Goal: Information Seeking & Learning: Understand process/instructions

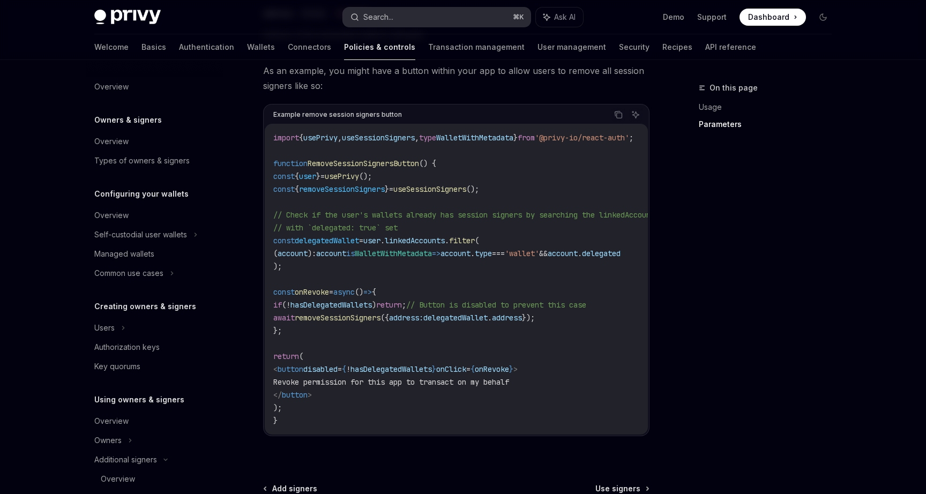
scroll to position [279, 0]
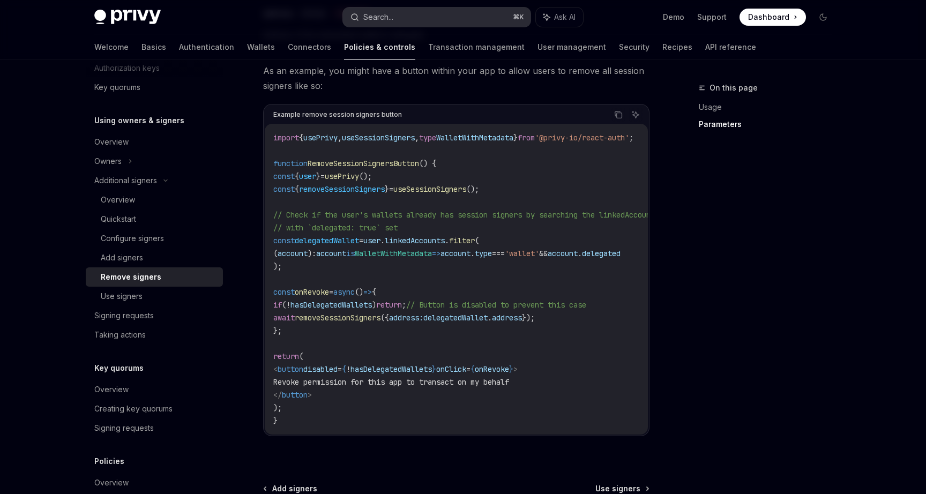
click at [385, 9] on button "Search... ⌘ K" at bounding box center [436, 16] width 187 height 19
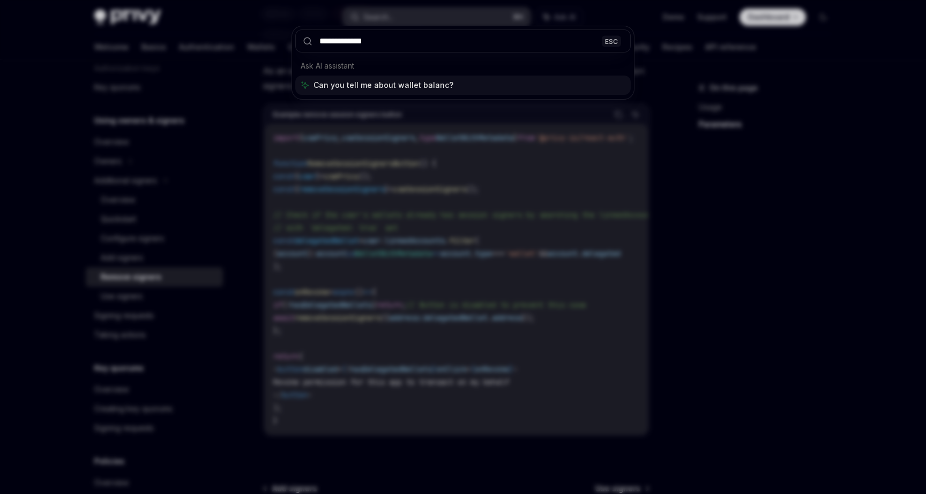
type input "**********"
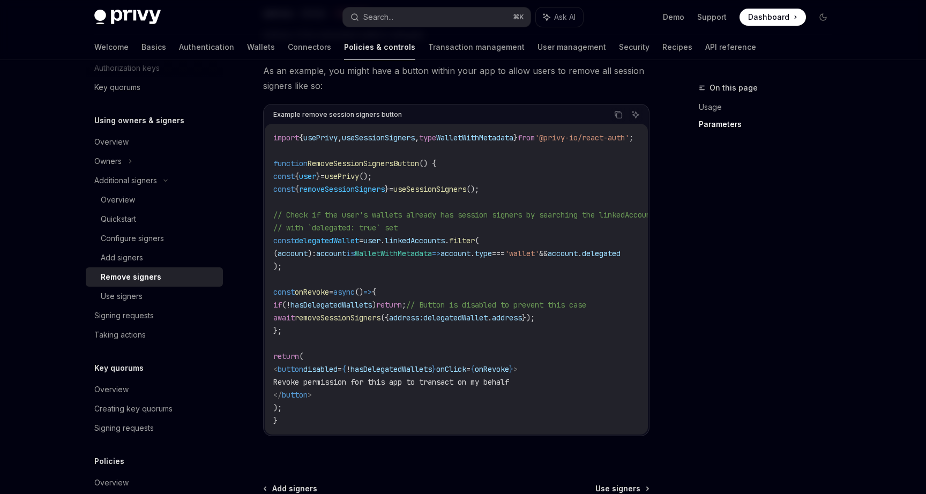
type textarea "*"
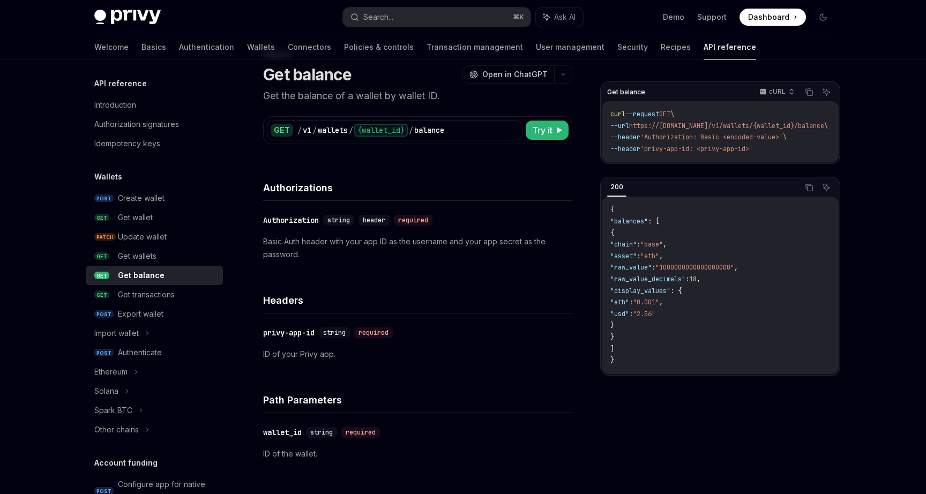
scroll to position [32, 0]
click at [367, 17] on div "Search..." at bounding box center [378, 17] width 30 height 13
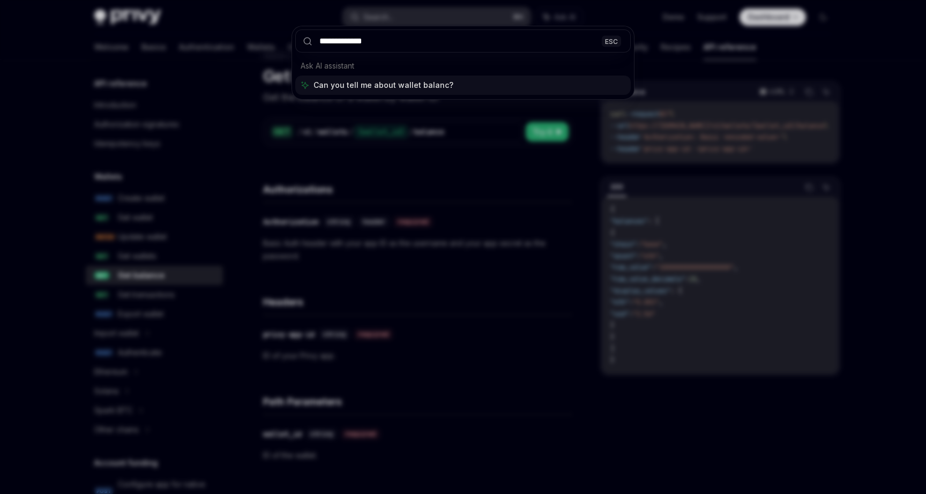
type input "**********"
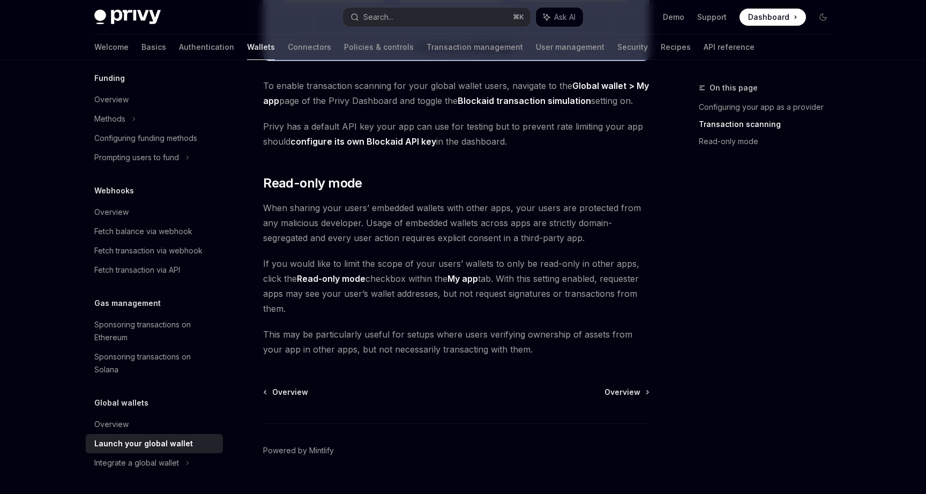
scroll to position [874, 0]
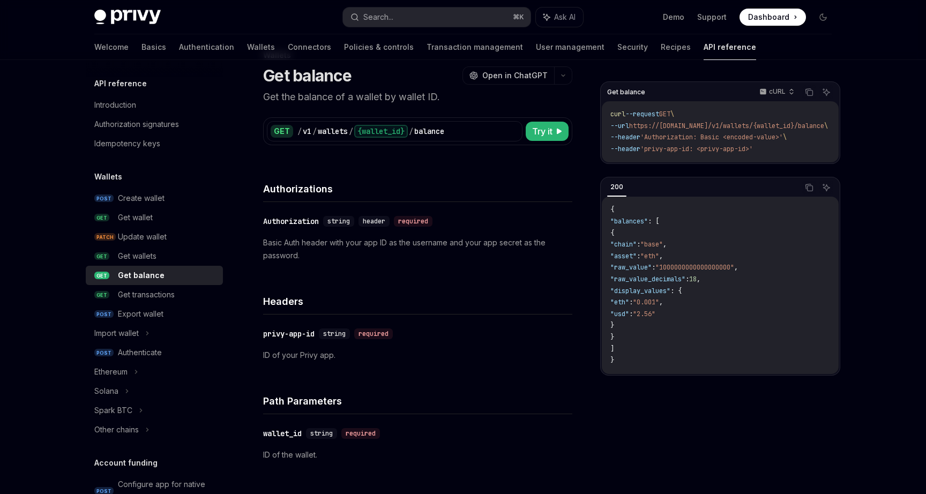
scroll to position [32, 0]
click at [786, 87] on div "cURL" at bounding box center [776, 91] width 46 height 15
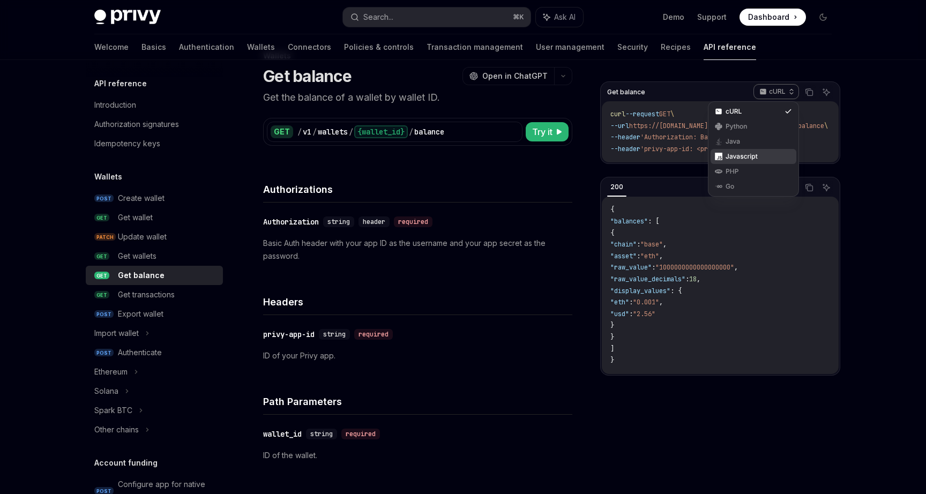
click at [739, 153] on div "Javascript" at bounding box center [753, 156] width 56 height 9
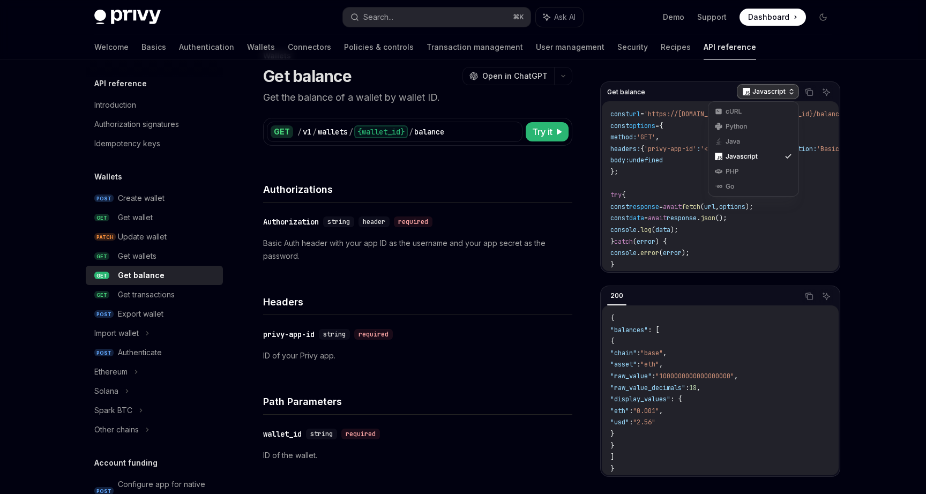
click at [783, 89] on p "Javascript" at bounding box center [768, 91] width 33 height 9
click at [708, 82] on div "Get balance Javascript Copy Ask AI const url = 'https://api.privy.io/v1/wallets…" at bounding box center [720, 176] width 240 height 191
click at [812, 92] on icon "Copy the contents from the code block" at bounding box center [809, 93] width 5 height 5
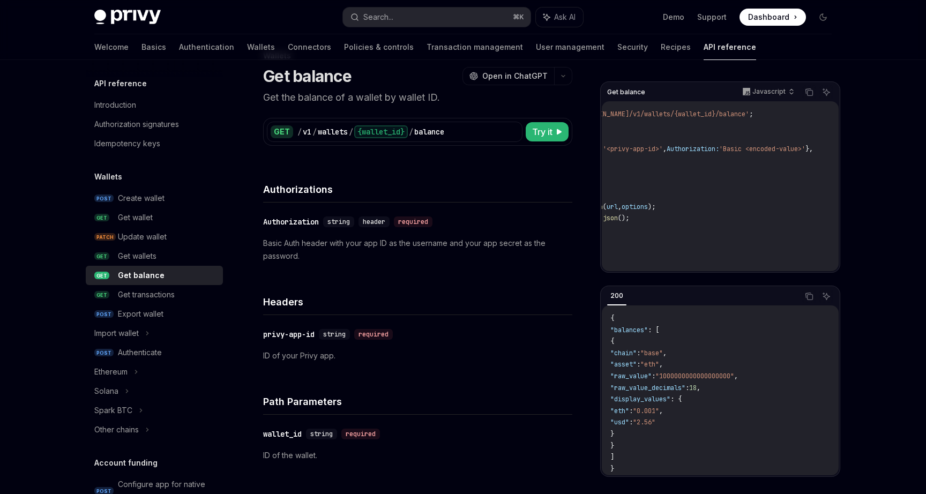
scroll to position [0, 0]
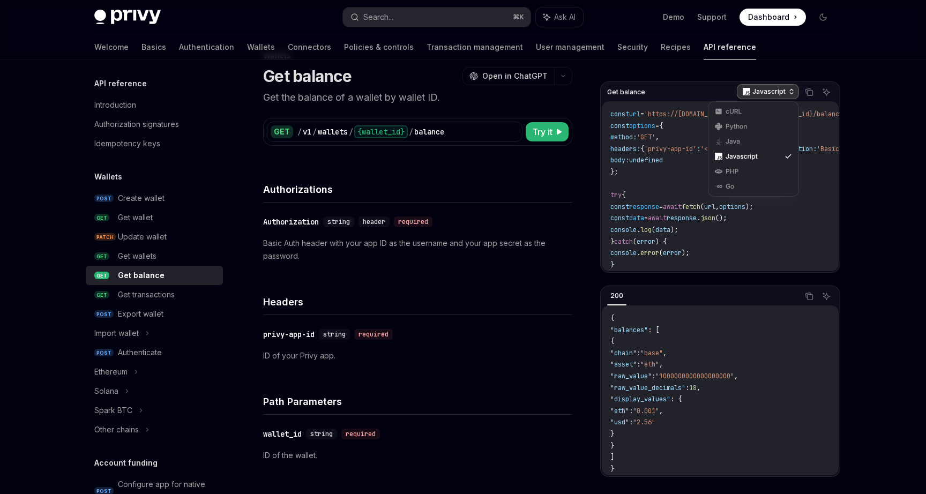
click at [754, 98] on div "Javascript" at bounding box center [768, 91] width 62 height 15
click at [747, 110] on div "cURL" at bounding box center [753, 111] width 56 height 9
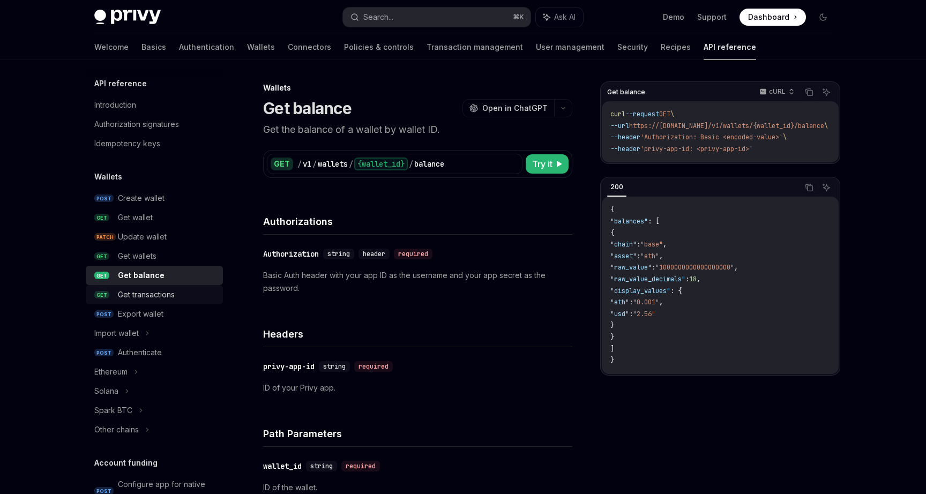
click at [151, 294] on div "Get transactions" at bounding box center [146, 294] width 57 height 13
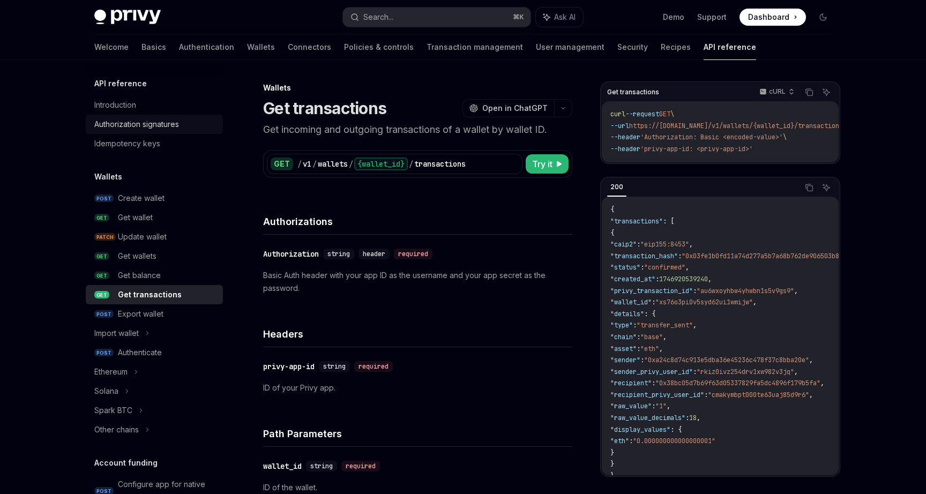
click at [166, 123] on div "Authorization signatures" at bounding box center [136, 124] width 85 height 13
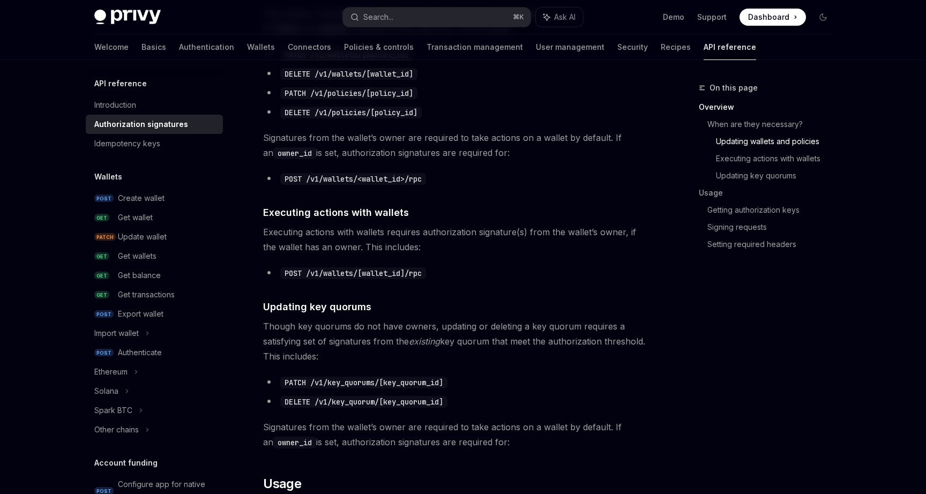
scroll to position [610, 0]
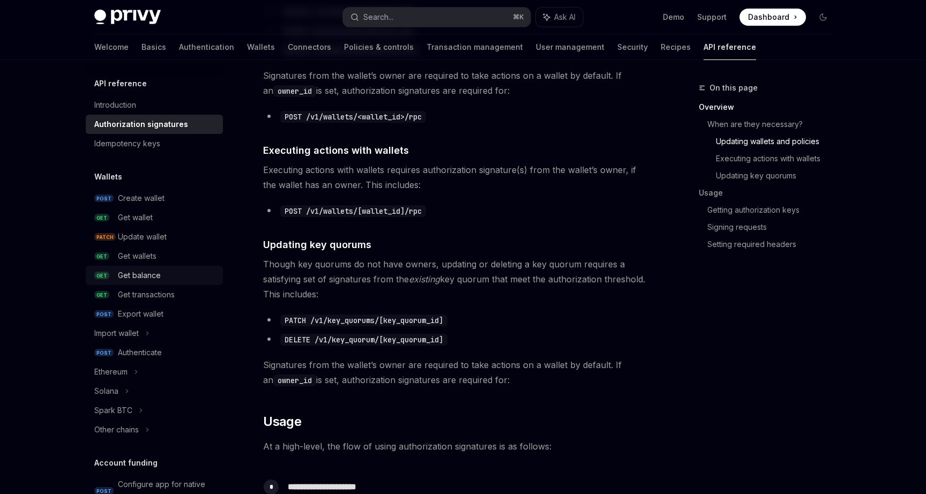
click at [138, 274] on div "Get balance" at bounding box center [139, 275] width 43 height 13
type textarea "*"
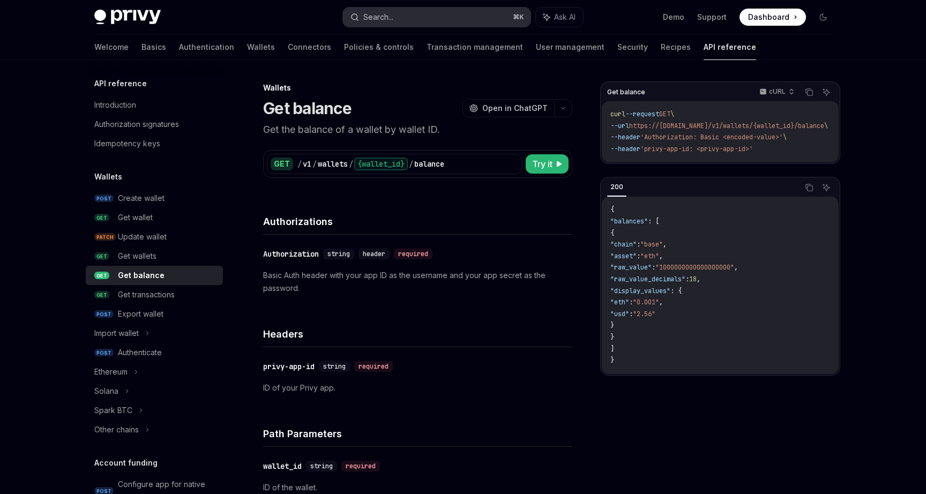
click at [396, 20] on button "Search... ⌘ K" at bounding box center [436, 16] width 187 height 19
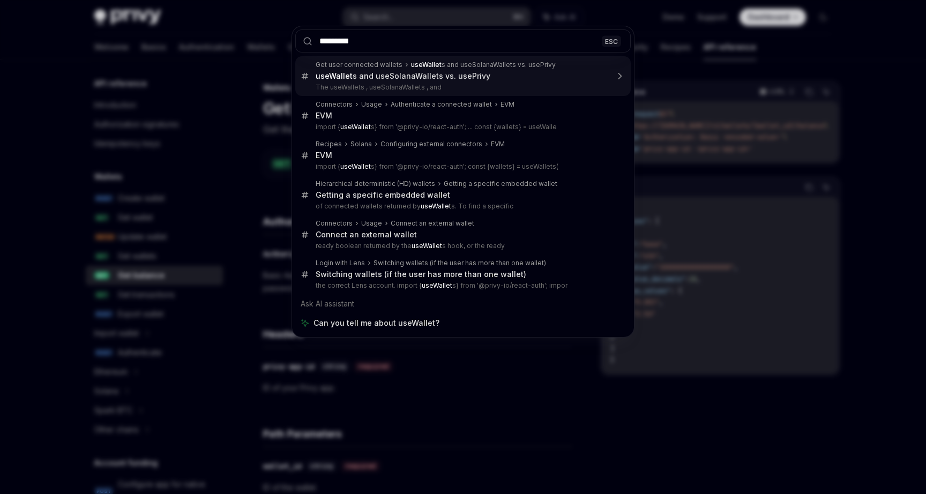
type input "*********"
click at [277, 16] on div "********* ESC Get user connected wallets useWallet s and useSolanaWallets vs. u…" at bounding box center [463, 247] width 926 height 494
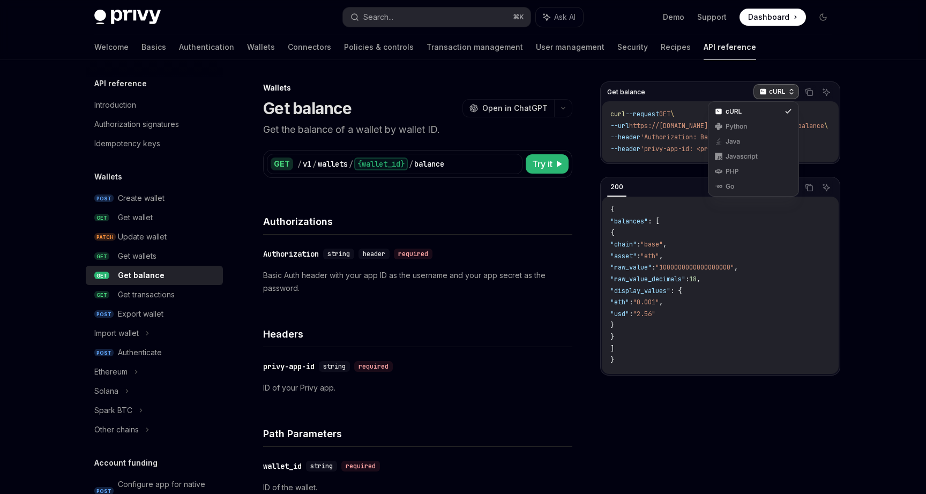
click at [783, 88] on p "cURL" at bounding box center [777, 91] width 17 height 9
click at [739, 154] on div "Javascript" at bounding box center [753, 156] width 56 height 9
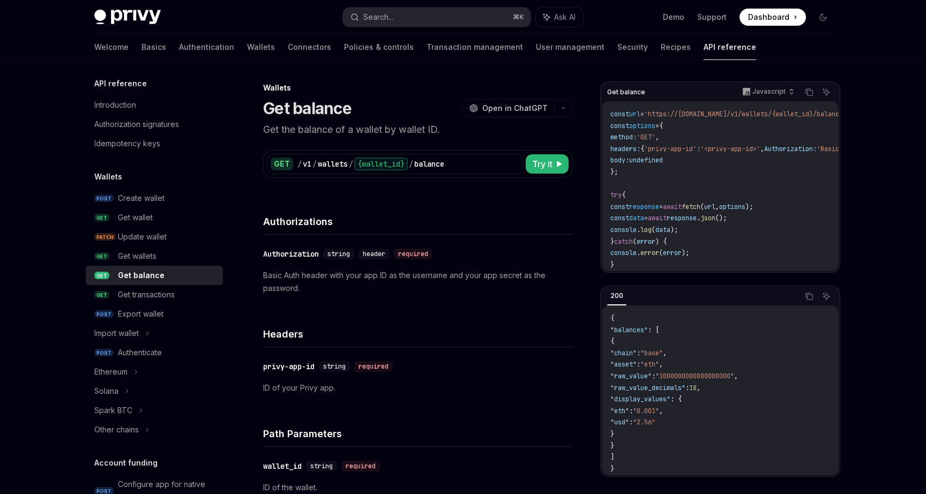
scroll to position [4, 0]
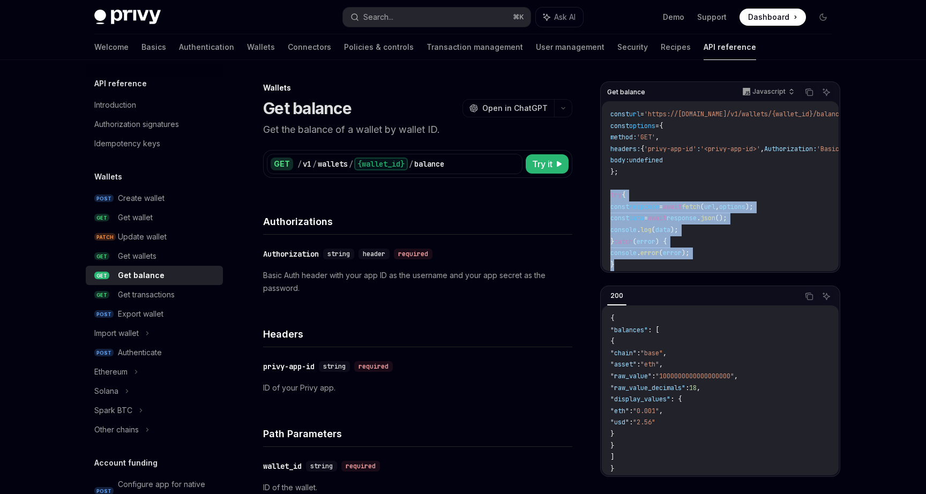
drag, startPoint x: 617, startPoint y: 261, endPoint x: 603, endPoint y: 196, distance: 66.3
click at [603, 196] on div "const url = 'https://api.privy.io/v1/wallets/{wallet_id}/balance' ; const optio…" at bounding box center [720, 186] width 237 height 170
copy code "try { const response = await fetch ( url , options ); const data = await respon…"
click at [663, 202] on span "=" at bounding box center [661, 206] width 4 height 9
drag, startPoint x: 761, startPoint y: 215, endPoint x: 618, endPoint y: 206, distance: 142.7
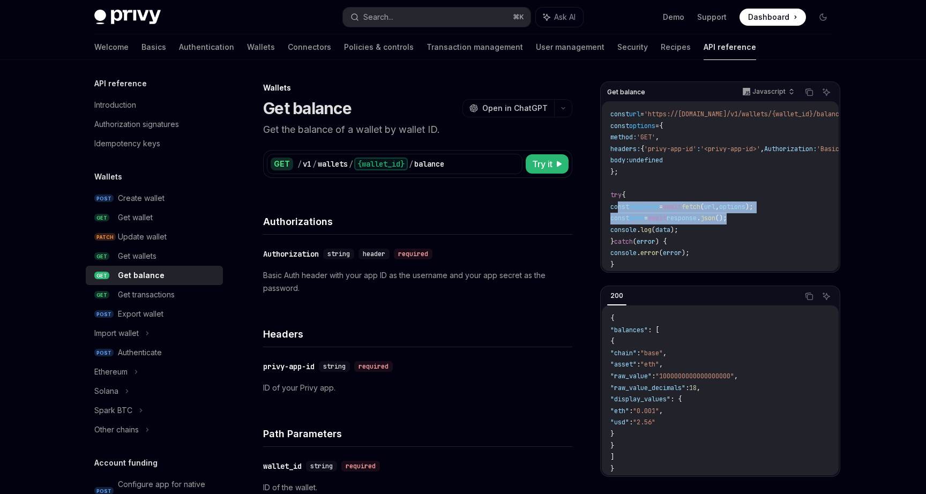
click at [618, 206] on code "const url = 'https://api.privy.io/v1/wallets/{wallet_id}/balance' ; const optio…" at bounding box center [773, 190] width 326 height 162
copy code "const response = await fetch ( url , options ); const data = await response . j…"
drag, startPoint x: 630, startPoint y: 447, endPoint x: 622, endPoint y: 340, distance: 108.0
click at [622, 340] on code "{ "balances" : [ { "chain" : "base" , "asset" : "eth" , "raw_value" : "10000000…" at bounding box center [720, 394] width 220 height 162
copy code "{ "chain" : "base" , "asset" : "eth" , "raw_value" : "1000000000000000000" , "r…"
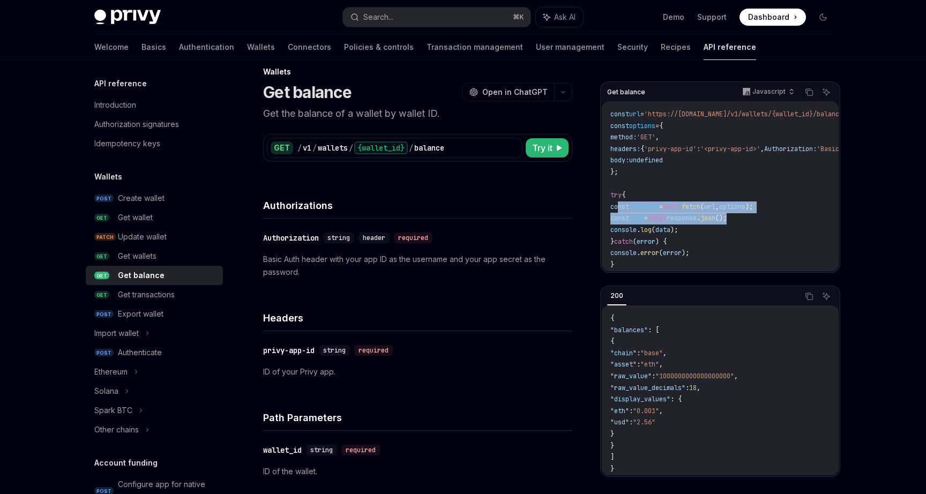
scroll to position [2, 0]
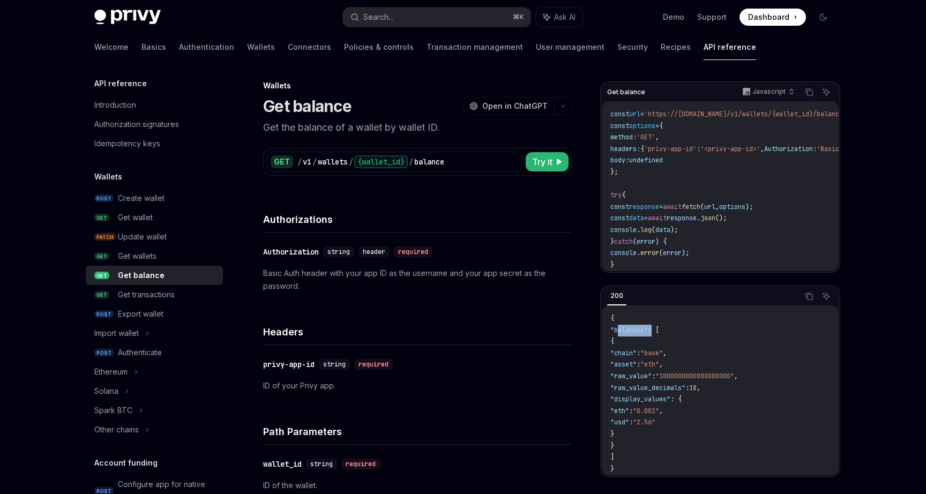
drag, startPoint x: 661, startPoint y: 331, endPoint x: 619, endPoint y: 331, distance: 42.3
click at [619, 331] on span ""balances" : [" at bounding box center [634, 330] width 49 height 9
click at [139, 121] on div "Authorization signatures" at bounding box center [136, 124] width 85 height 13
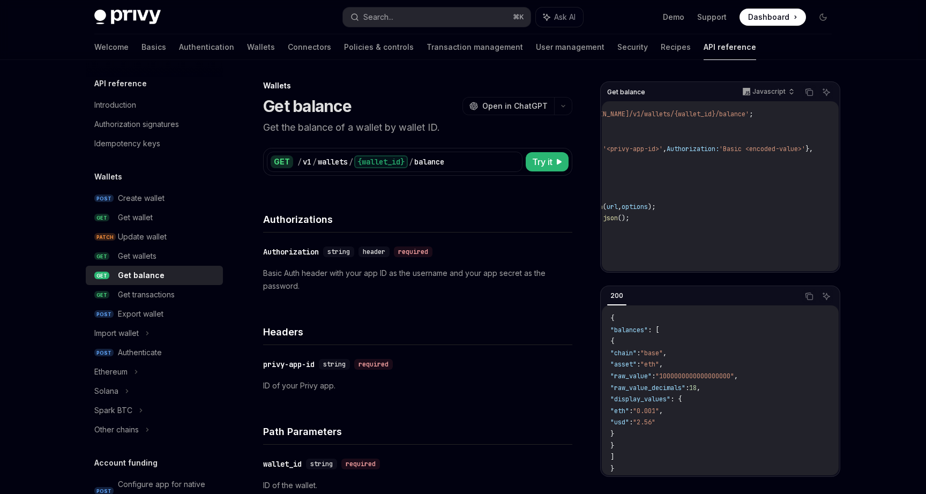
scroll to position [0, 133]
drag, startPoint x: 797, startPoint y: 148, endPoint x: 716, endPoint y: 148, distance: 81.4
click at [719, 148] on span "'Basic <encoded-value>'" at bounding box center [762, 149] width 86 height 9
copy span "Basic <encoded-value>"
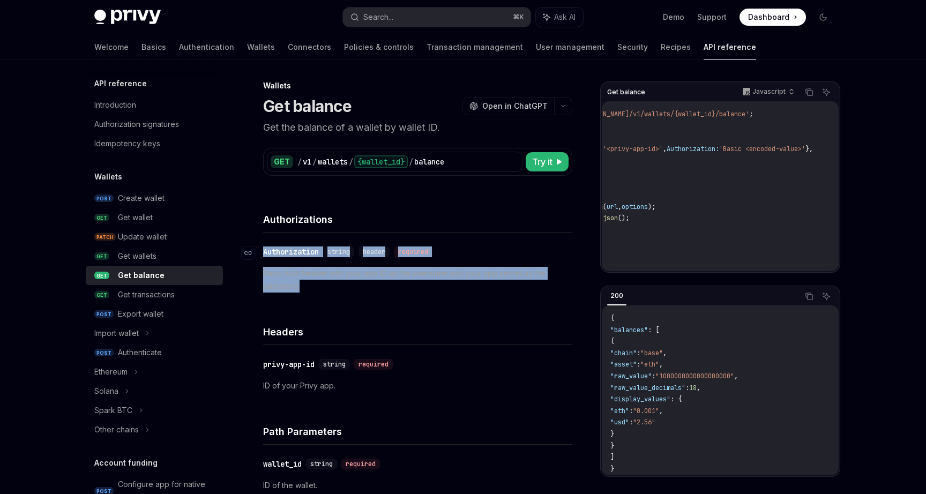
drag, startPoint x: 312, startPoint y: 291, endPoint x: 261, endPoint y: 254, distance: 63.3
click at [263, 254] on div "​ Authorization string header required Basic Auth header with your app ID as th…" at bounding box center [417, 268] width 309 height 73
copy div "​ Authorization string header required Basic Auth header with your app ID as th…"
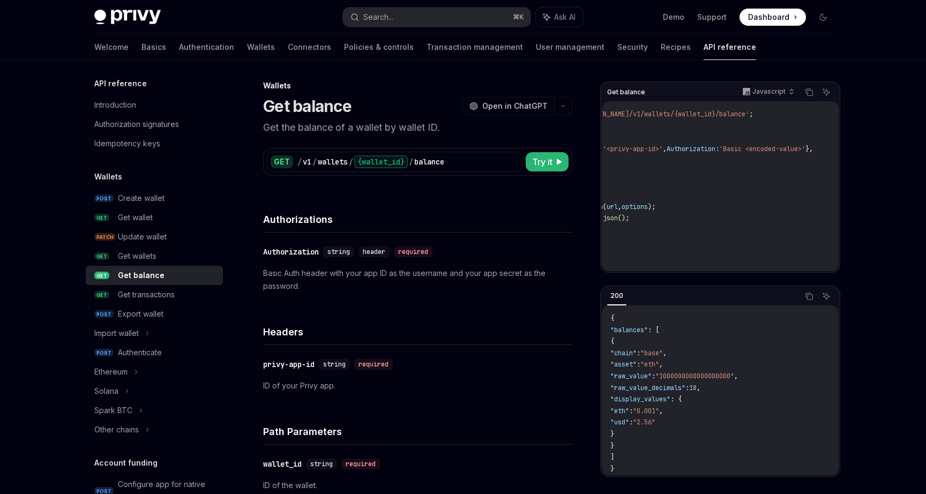
click at [432, 206] on div "Authorizations" at bounding box center [417, 213] width 309 height 40
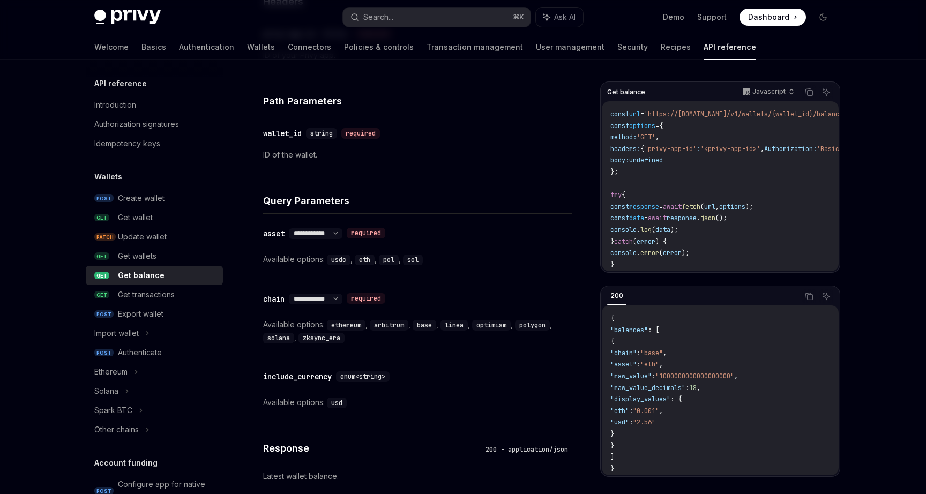
scroll to position [325, 0]
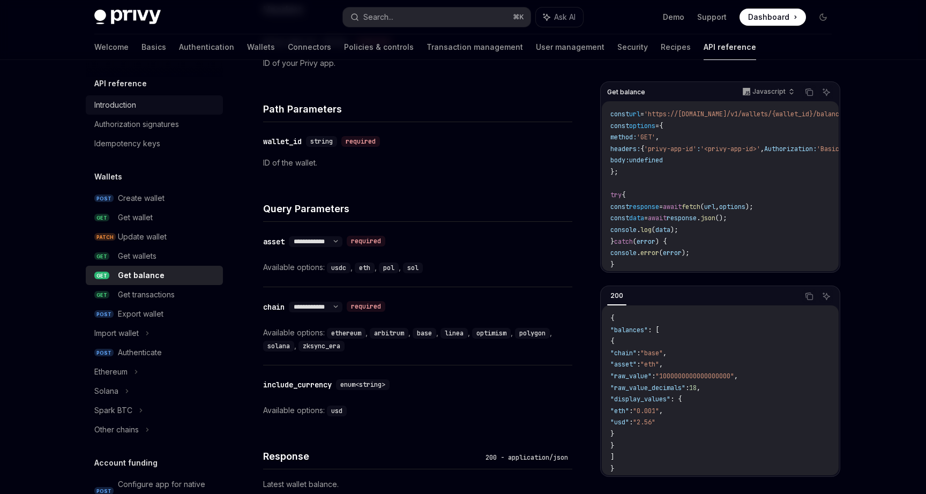
click at [140, 100] on div "Introduction" at bounding box center [155, 105] width 122 height 13
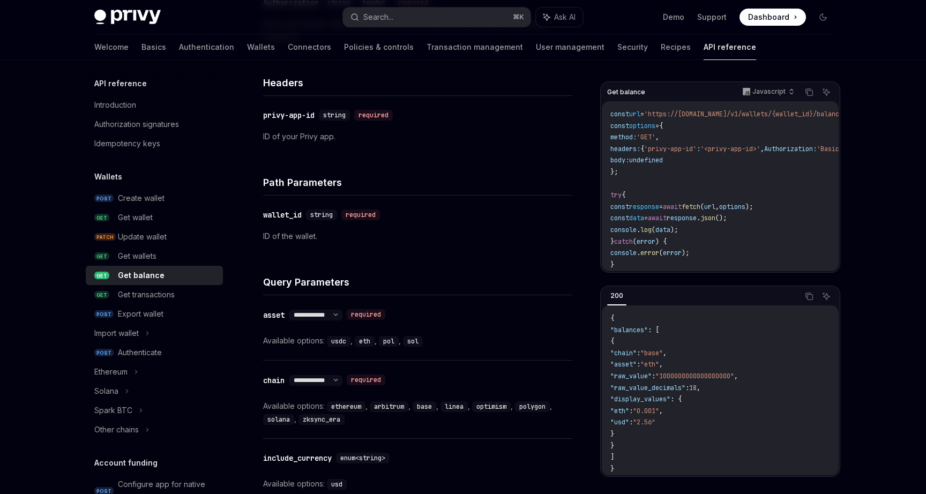
scroll to position [247, 0]
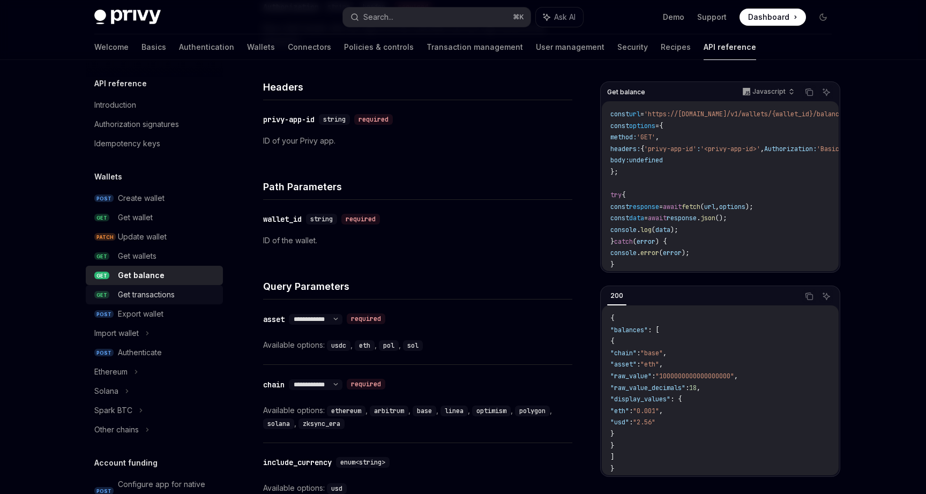
click at [158, 291] on div "Get transactions" at bounding box center [146, 294] width 57 height 13
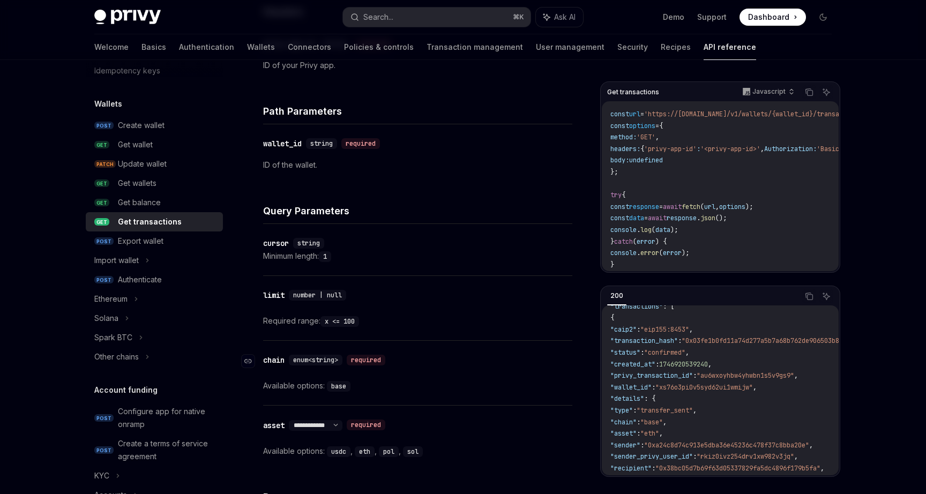
scroll to position [306, 0]
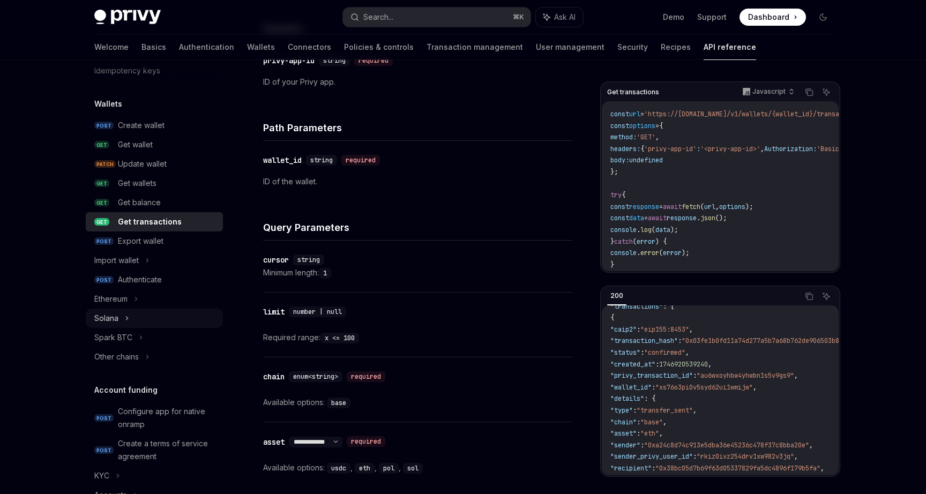
click at [119, 322] on div "Solana" at bounding box center [154, 318] width 137 height 19
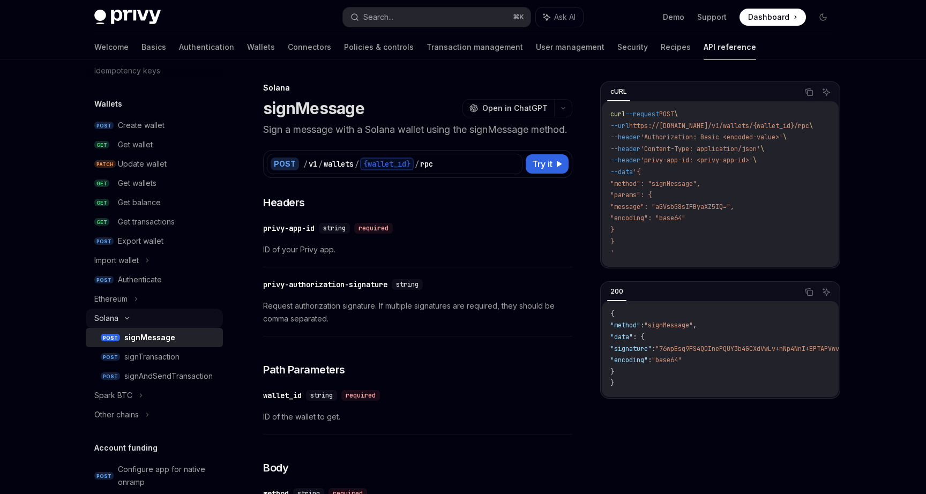
click at [131, 314] on div "Solana" at bounding box center [154, 318] width 137 height 19
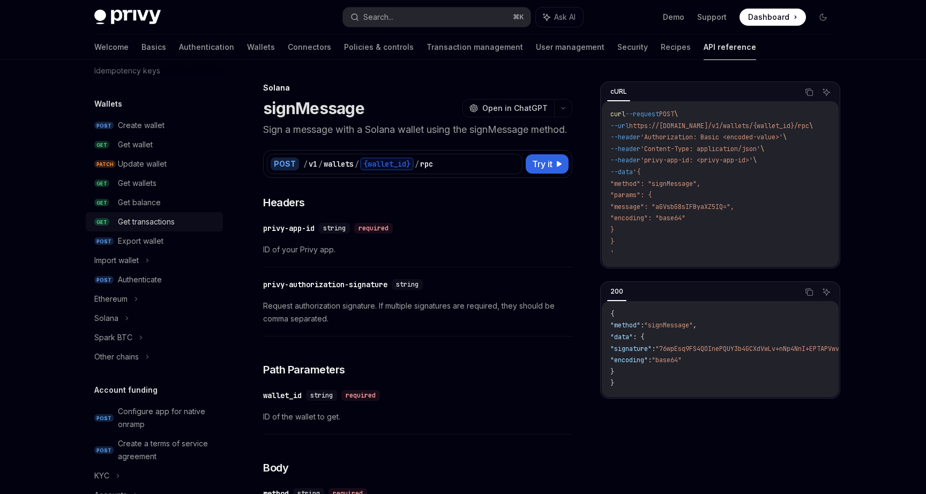
click at [154, 222] on div "Get transactions" at bounding box center [146, 221] width 57 height 13
type textarea "*"
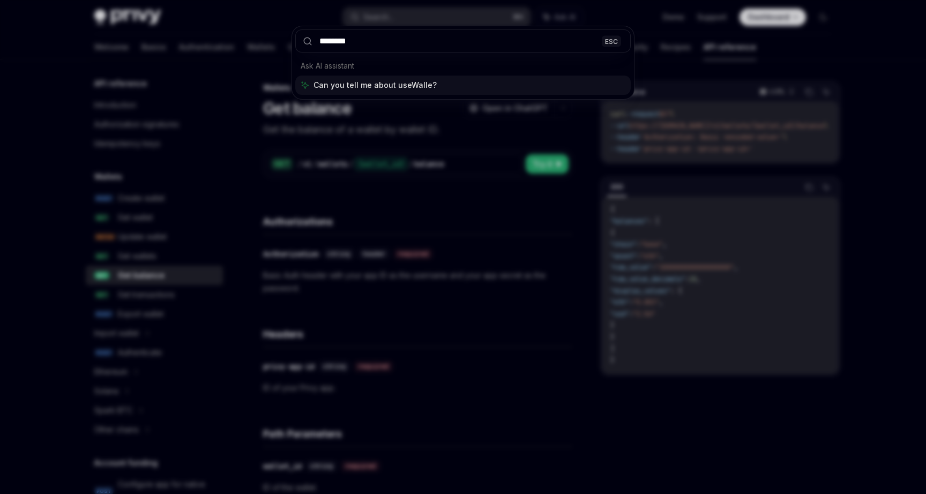
type input "*********"
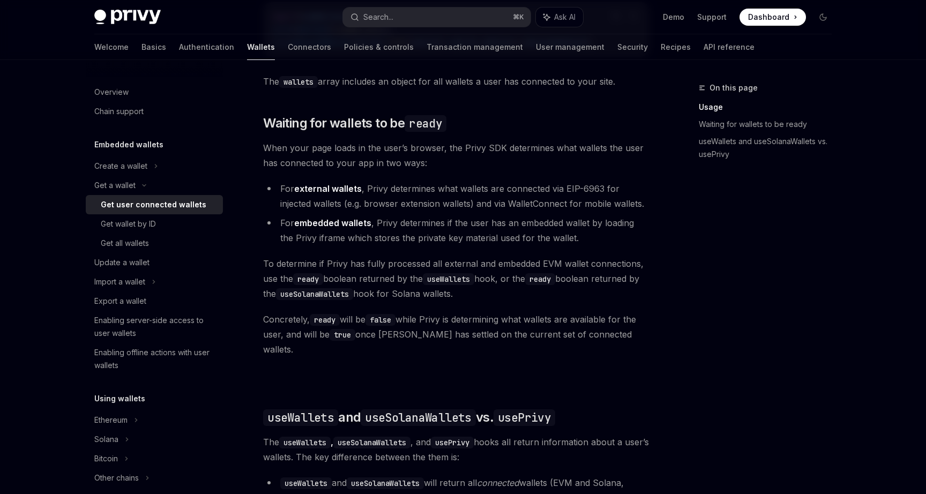
scroll to position [572, 0]
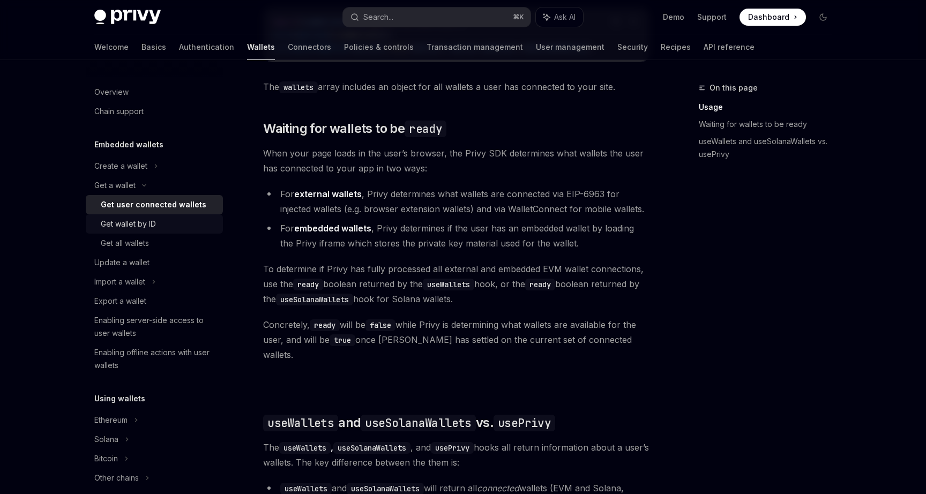
click at [143, 231] on link "Get wallet by ID" at bounding box center [154, 223] width 137 height 19
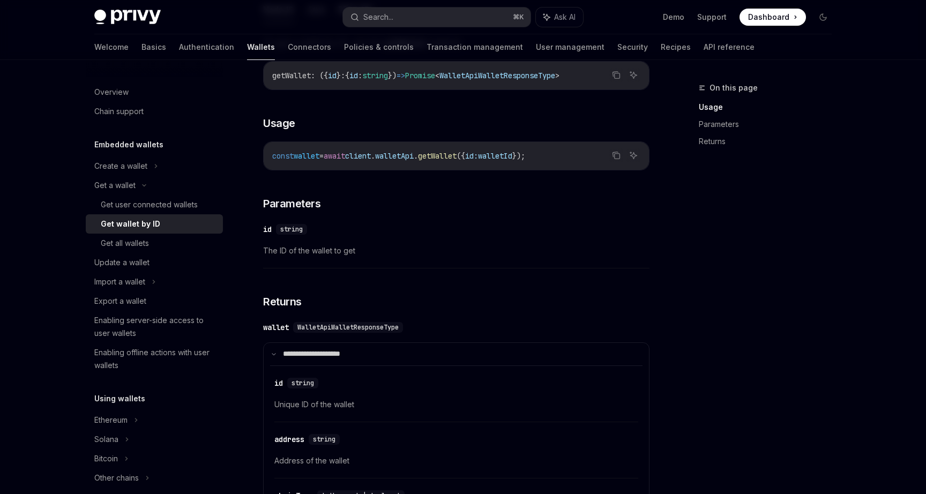
scroll to position [202, 0]
type textarea "*"
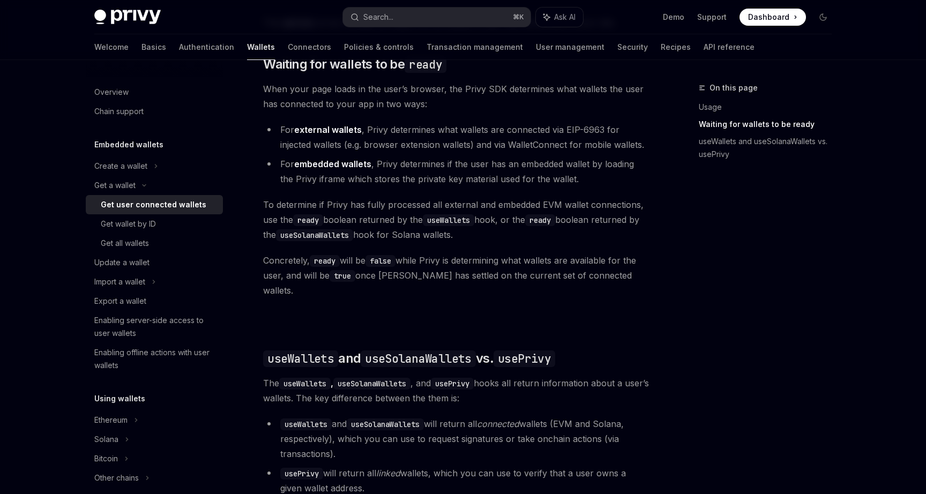
scroll to position [501, 0]
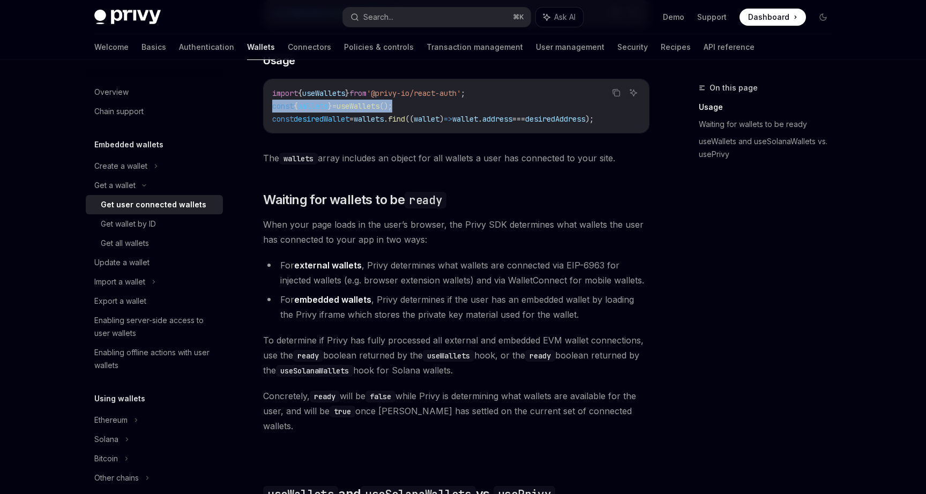
drag, startPoint x: 432, startPoint y: 103, endPoint x: 272, endPoint y: 104, distance: 160.2
click at [272, 104] on code "import { useWallets } from '@privy-io/react-auth' ; const { wallets } = useWall…" at bounding box center [456, 106] width 368 height 39
copy span "const { wallets } = useWallets ();"
